Goal: Information Seeking & Learning: Learn about a topic

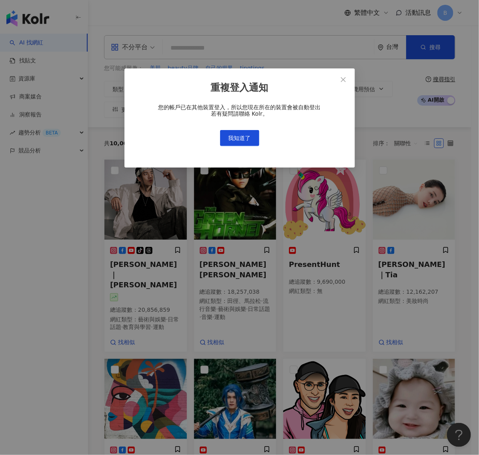
click at [247, 142] on button "我知道了" at bounding box center [239, 138] width 39 height 16
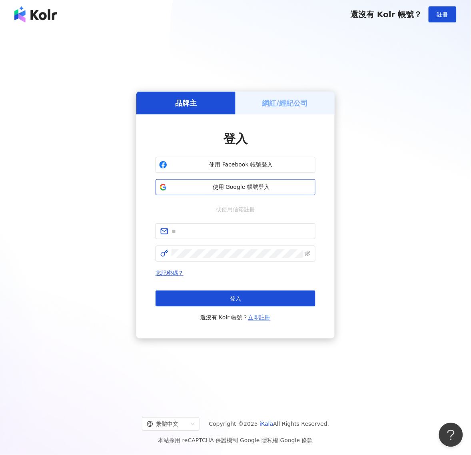
click at [259, 184] on span "使用 Google 帳號登入" at bounding box center [241, 187] width 142 height 8
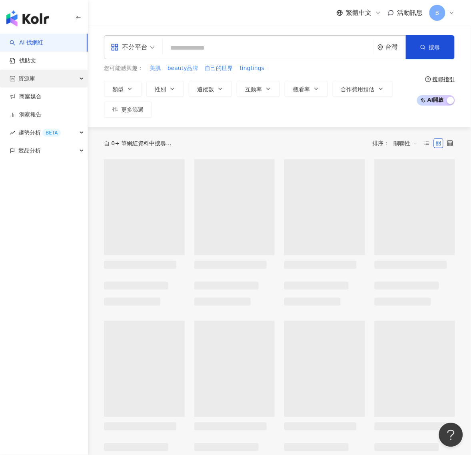
click at [34, 73] on span "資源庫" at bounding box center [26, 79] width 17 height 18
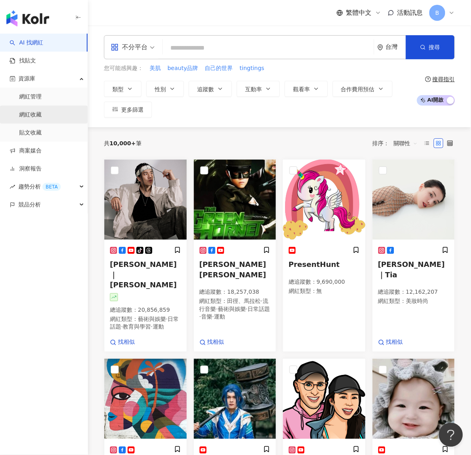
click at [42, 118] on link "網紅收藏" at bounding box center [30, 115] width 22 height 8
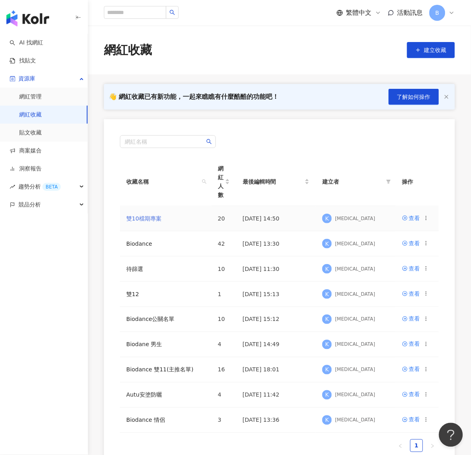
click at [154, 215] on link "雙10檔期專案" at bounding box center [143, 218] width 35 height 6
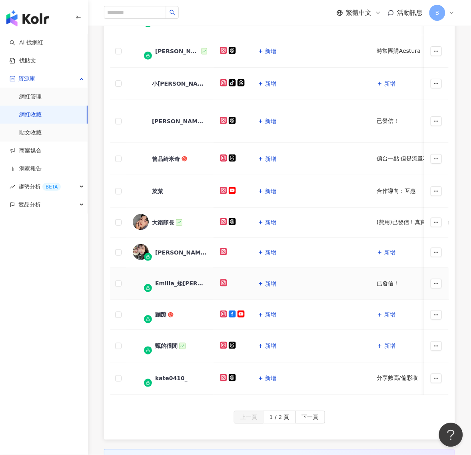
scroll to position [200, 0]
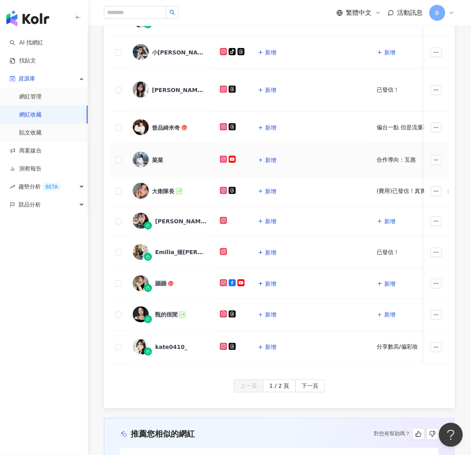
click at [136, 164] on img at bounding box center [141, 160] width 16 height 16
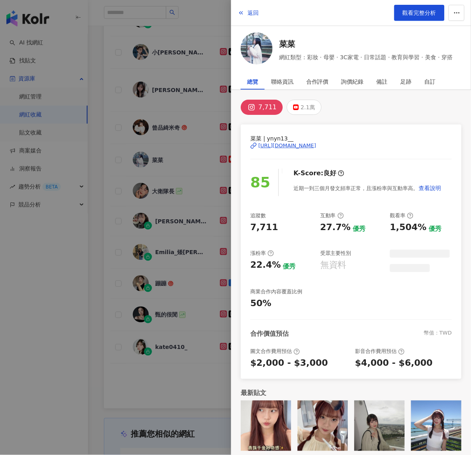
click at [257, 51] on img at bounding box center [257, 48] width 32 height 32
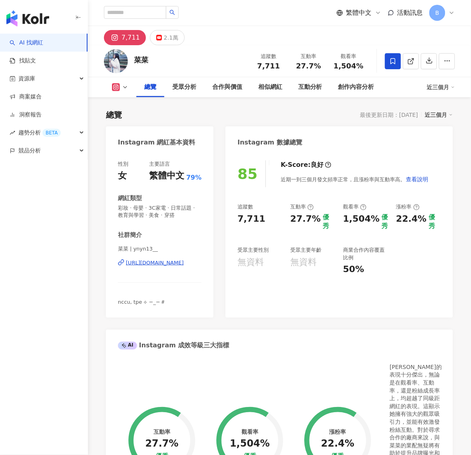
click at [152, 264] on div "[URL][DOMAIN_NAME]" at bounding box center [155, 262] width 58 height 7
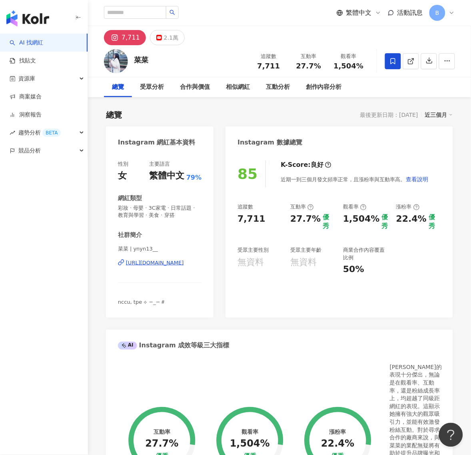
click at [156, 261] on div "[URL][DOMAIN_NAME]" at bounding box center [155, 262] width 58 height 7
click at [5, 292] on div "AI 找網紅 找貼文 資源庫 商案媒合 洞察報告 趨勢分析 BETA 競品分析" at bounding box center [44, 244] width 88 height 421
click at [153, 15] on input "search" at bounding box center [135, 12] width 62 height 13
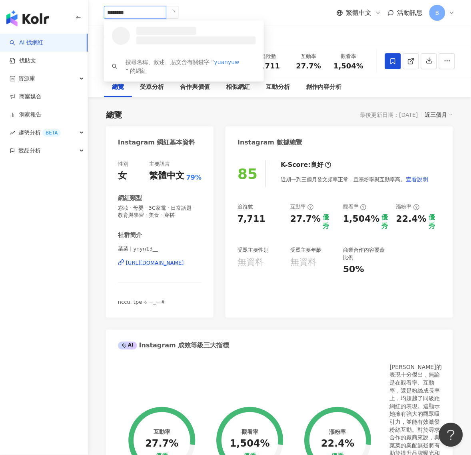
type input "*********"
click at [177, 40] on div "6,441 追蹤者" at bounding box center [179, 39] width 91 height 8
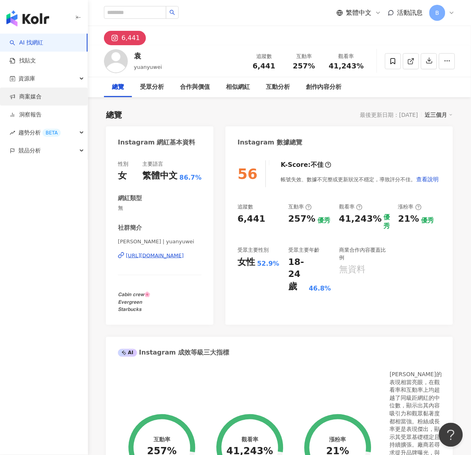
click at [42, 93] on link "商案媒合" at bounding box center [26, 97] width 32 height 8
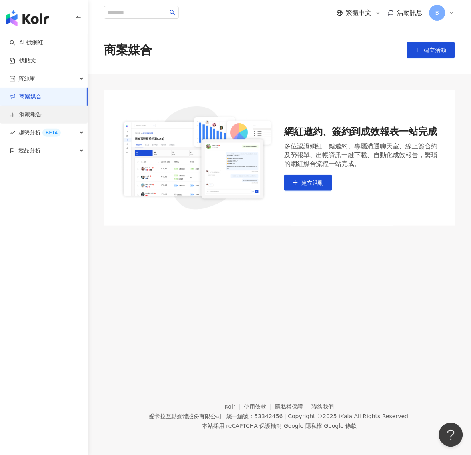
click at [42, 112] on link "洞察報告" at bounding box center [26, 115] width 32 height 8
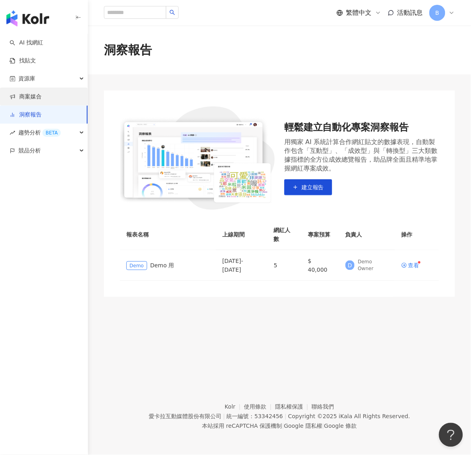
click at [42, 96] on link "商案媒合" at bounding box center [26, 97] width 32 height 8
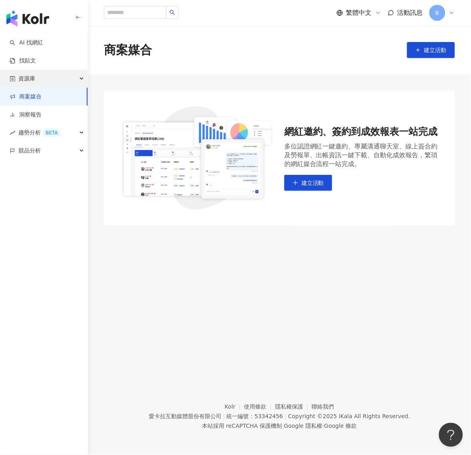
click at [60, 76] on div "資源庫" at bounding box center [44, 79] width 88 height 18
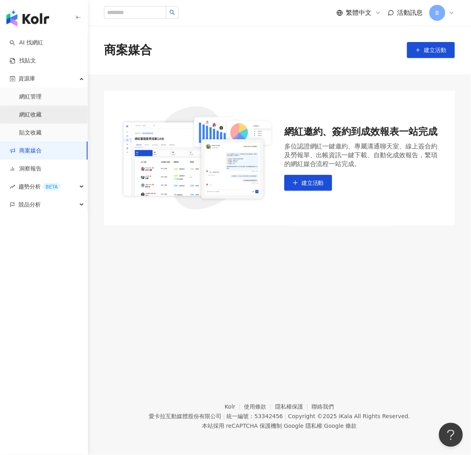
click at [42, 113] on link "網紅收藏" at bounding box center [30, 115] width 22 height 8
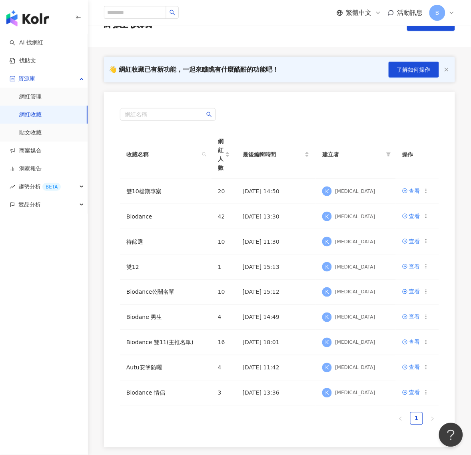
scroll to position [50, 0]
